Goal: Answer question/provide support: Share knowledge or assist other users

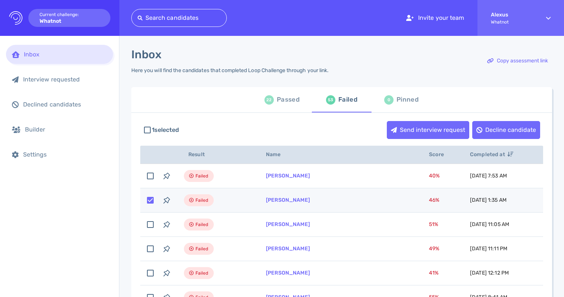
scroll to position [17, 0]
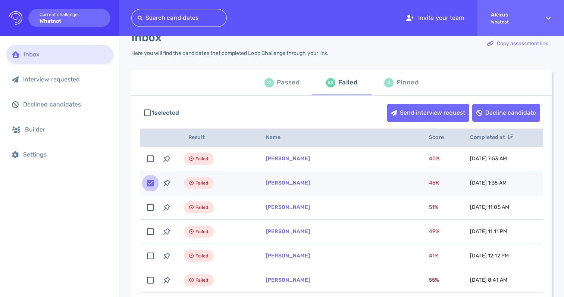
click at [152, 181] on input "checkbox" at bounding box center [150, 183] width 16 height 16
checkbox input "false"
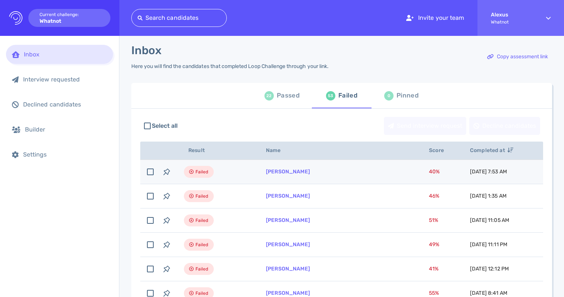
scroll to position [0, 0]
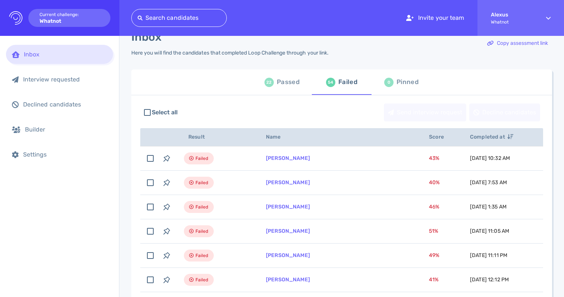
scroll to position [18, 0]
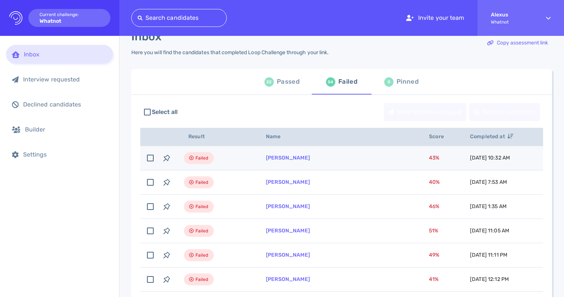
click at [263, 162] on td "[PERSON_NAME]" at bounding box center [338, 158] width 163 height 24
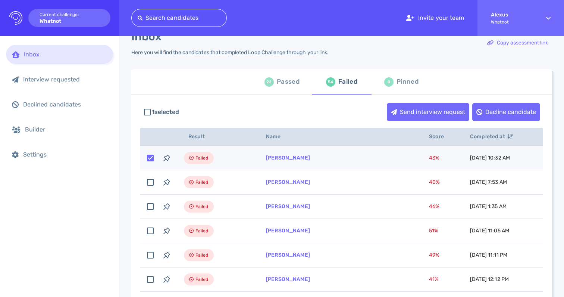
click at [150, 157] on input "checkbox" at bounding box center [150, 158] width 16 height 16
checkbox input "false"
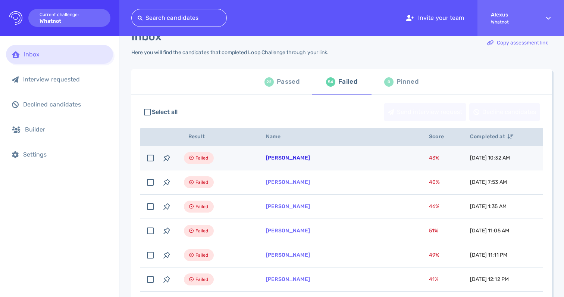
click at [274, 160] on link "Ewerton Neves" at bounding box center [288, 157] width 44 height 6
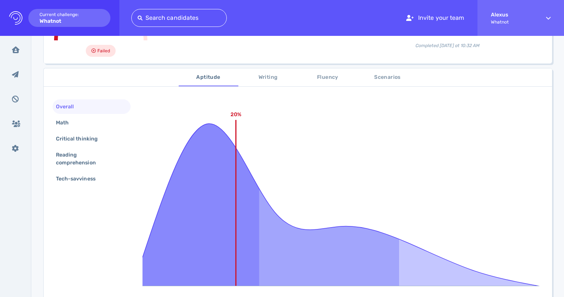
scroll to position [93, 0]
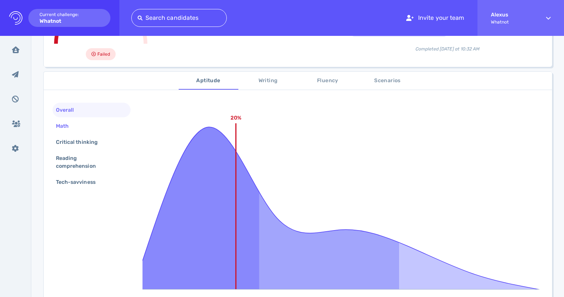
click at [69, 127] on div "Math" at bounding box center [65, 126] width 23 height 11
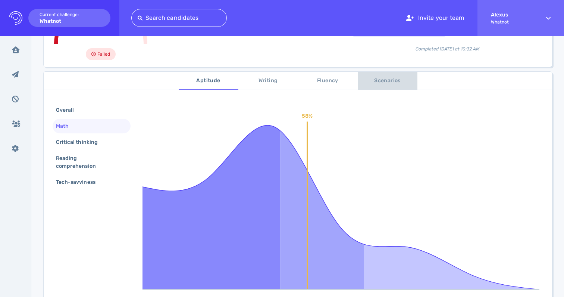
click at [372, 85] on button "Scenarios" at bounding box center [388, 81] width 60 height 18
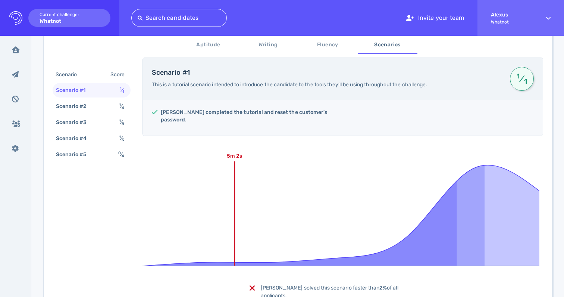
scroll to position [141, 0]
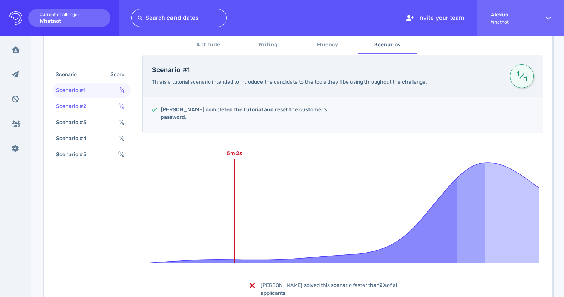
click at [114, 108] on div "Scenario #2 1 ⁄ 4" at bounding box center [92, 106] width 78 height 15
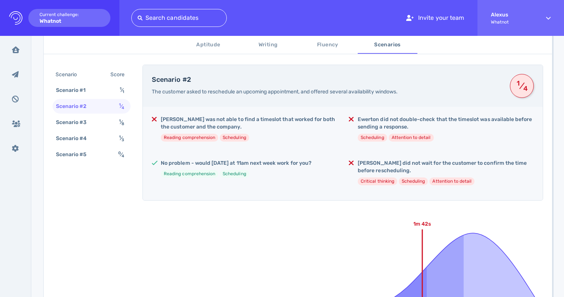
scroll to position [132, 0]
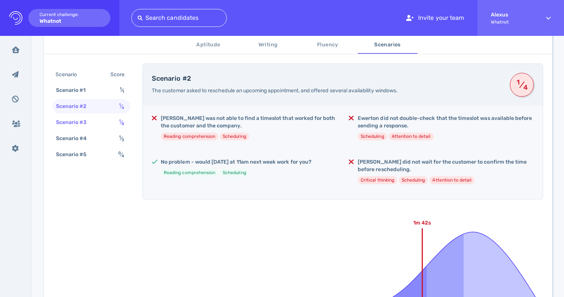
click at [103, 125] on div "Scenario #3 1 ⁄ 8" at bounding box center [92, 122] width 78 height 15
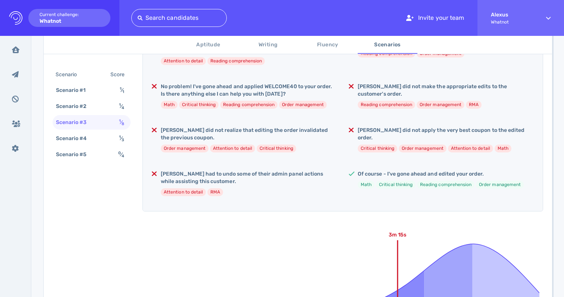
scroll to position [208, 0]
click at [106, 138] on div "Scenario #4 1 ⁄ 3" at bounding box center [92, 138] width 78 height 15
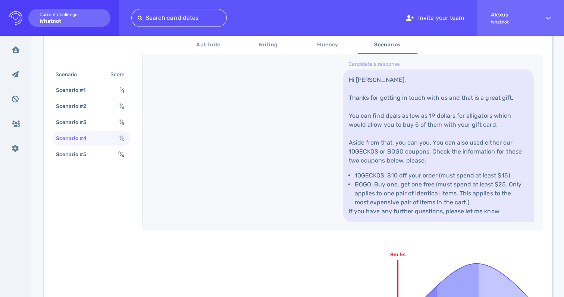
scroll to position [454, 0]
click at [111, 153] on div "Scenario #5 0 ⁄ 4" at bounding box center [92, 154] width 78 height 15
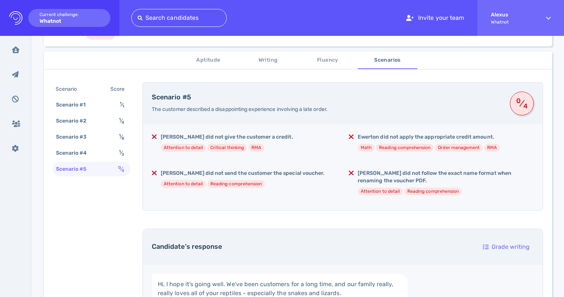
scroll to position [21, 0]
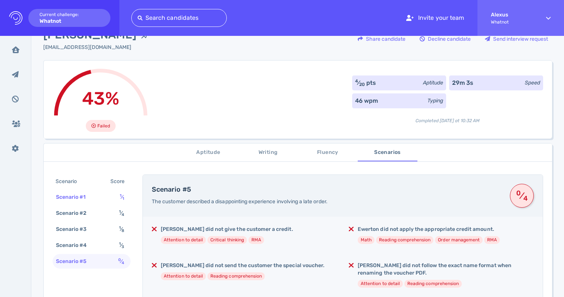
click at [86, 196] on div "Scenario #1" at bounding box center [74, 196] width 40 height 11
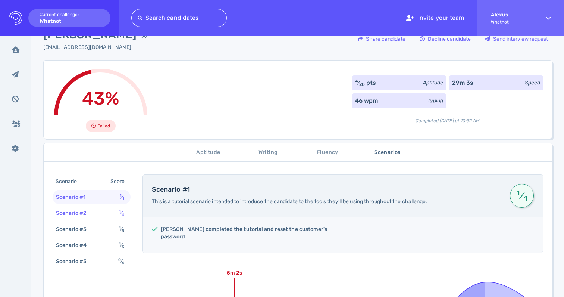
click at [87, 211] on div "Scenario #2" at bounding box center [74, 212] width 41 height 11
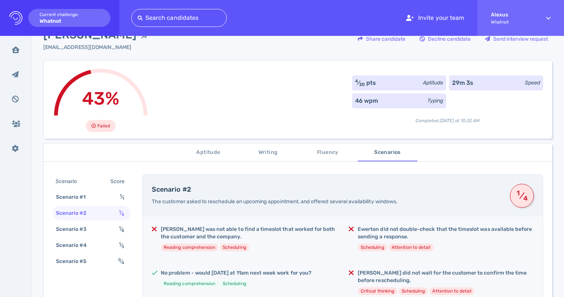
scroll to position [0, 0]
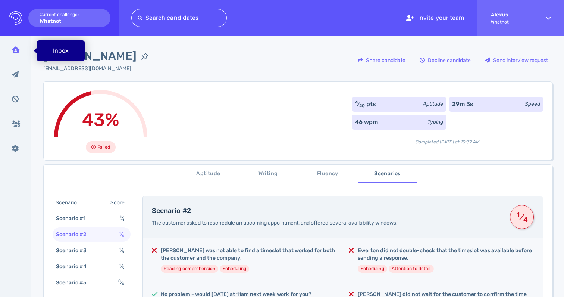
click at [20, 54] on div "Inbox" at bounding box center [15, 49] width 19 height 19
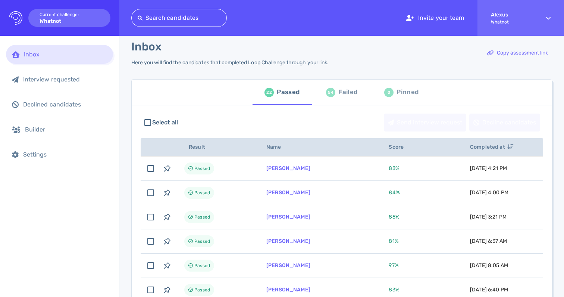
scroll to position [6, 0]
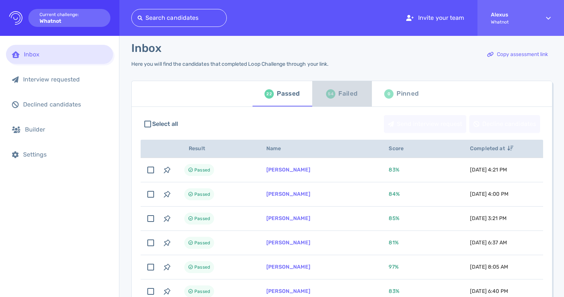
click at [338, 93] on div "Failed" at bounding box center [347, 93] width 19 height 11
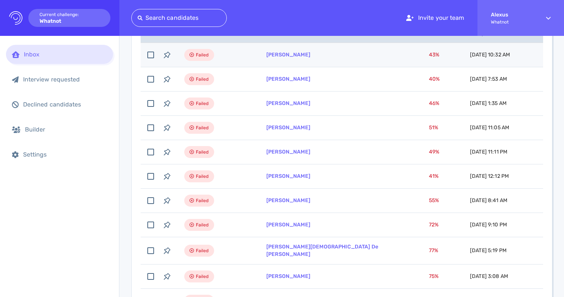
scroll to position [122, 0]
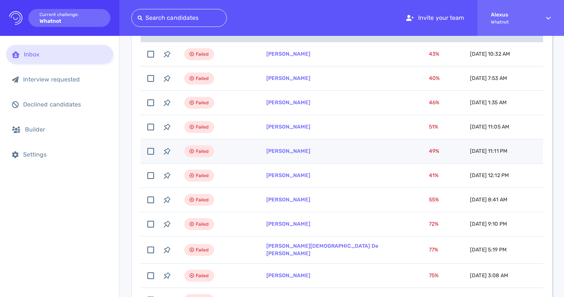
click at [246, 157] on td "Failed" at bounding box center [216, 151] width 82 height 24
click at [150, 154] on input "checkbox" at bounding box center [151, 151] width 16 height 16
checkbox input "false"
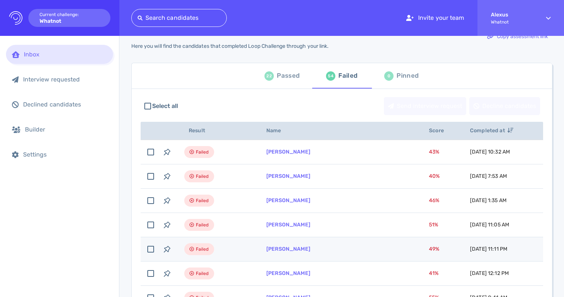
scroll to position [0, 0]
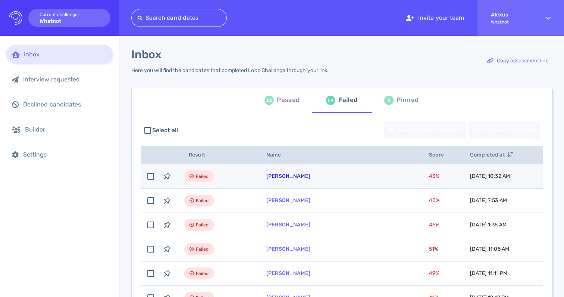
click at [277, 175] on link "Ewerton Neves" at bounding box center [288, 176] width 44 height 6
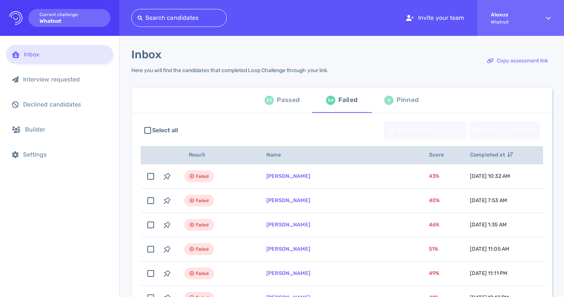
click at [273, 104] on div "22 Passed" at bounding box center [282, 100] width 35 height 21
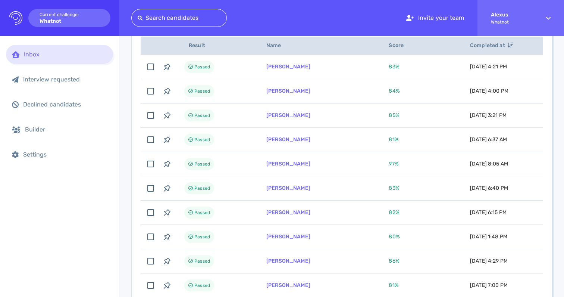
scroll to position [110, 0]
